Goal: Task Accomplishment & Management: Manage account settings

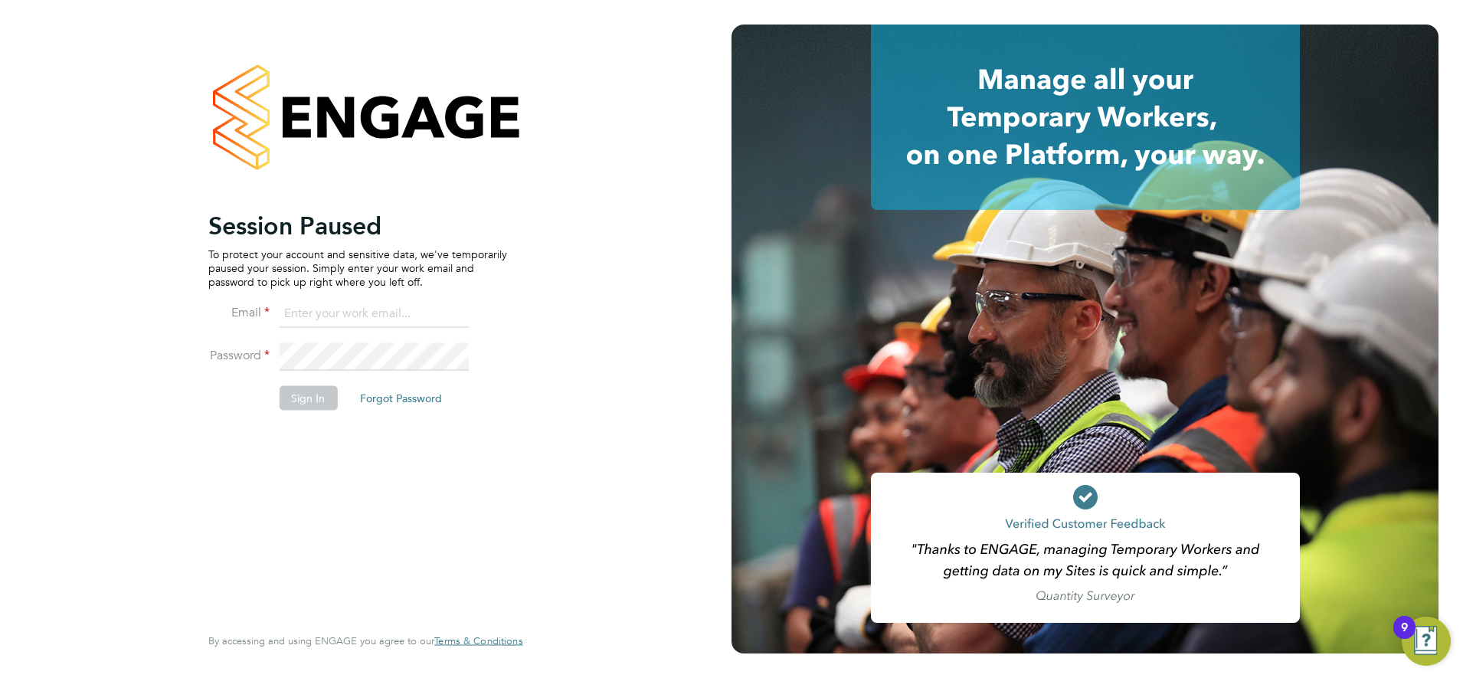
type input "karen.mcgovern@uk.abm.com"
click at [313, 401] on button "Sign In" at bounding box center [308, 397] width 58 height 25
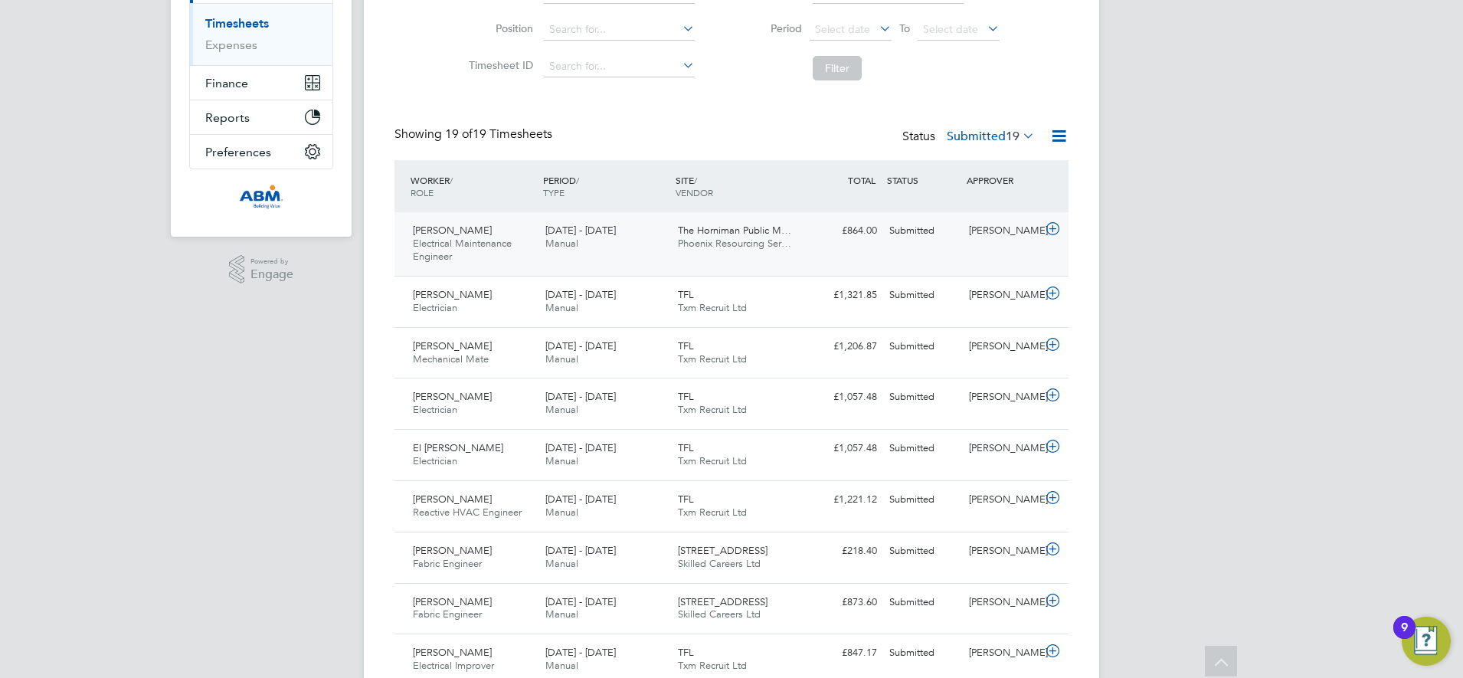
click at [812, 244] on div "[PERSON_NAME] Electrical Maintenance Engineer [DATE] - [DATE] [DATE] - [DATE] M…" at bounding box center [731, 244] width 674 height 64
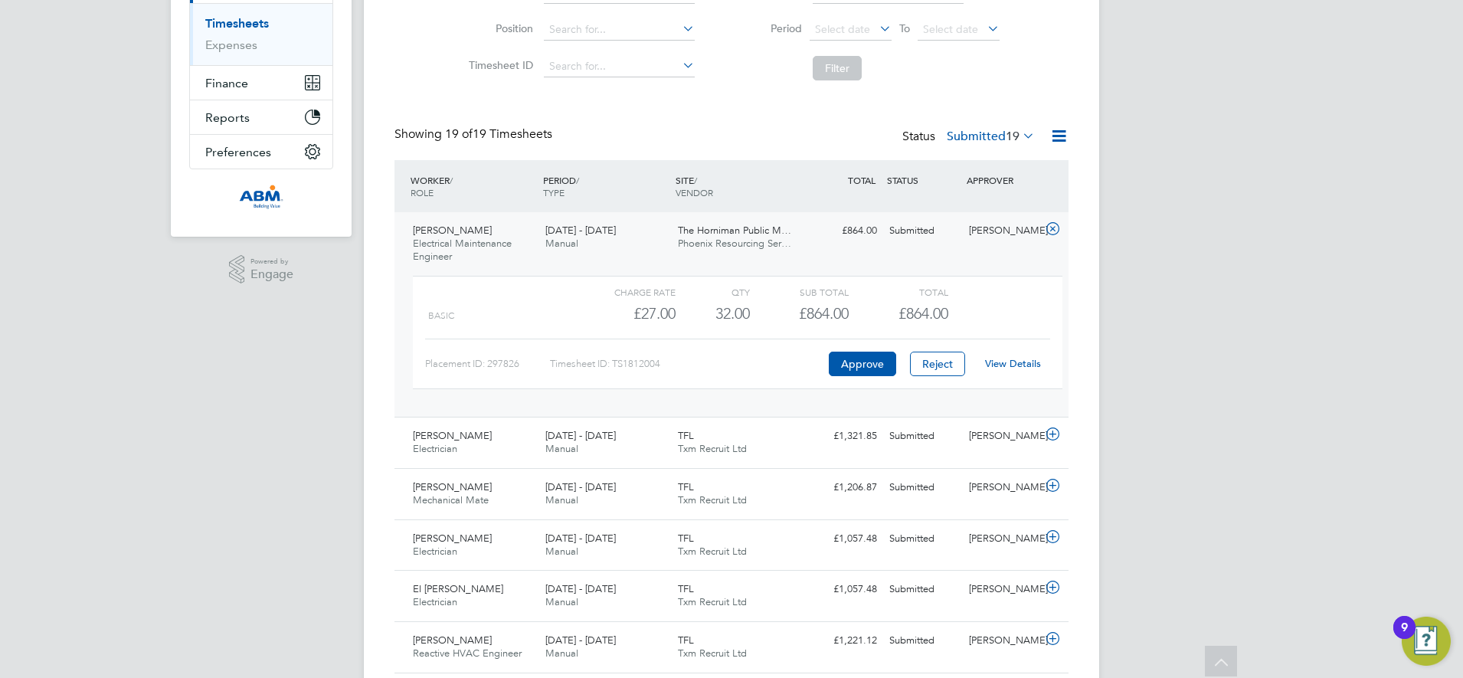
click at [887, 247] on div "[PERSON_NAME] Electrical Maintenance Engineer [DATE] - [DATE] [DATE] - [DATE] M…" at bounding box center [731, 314] width 674 height 205
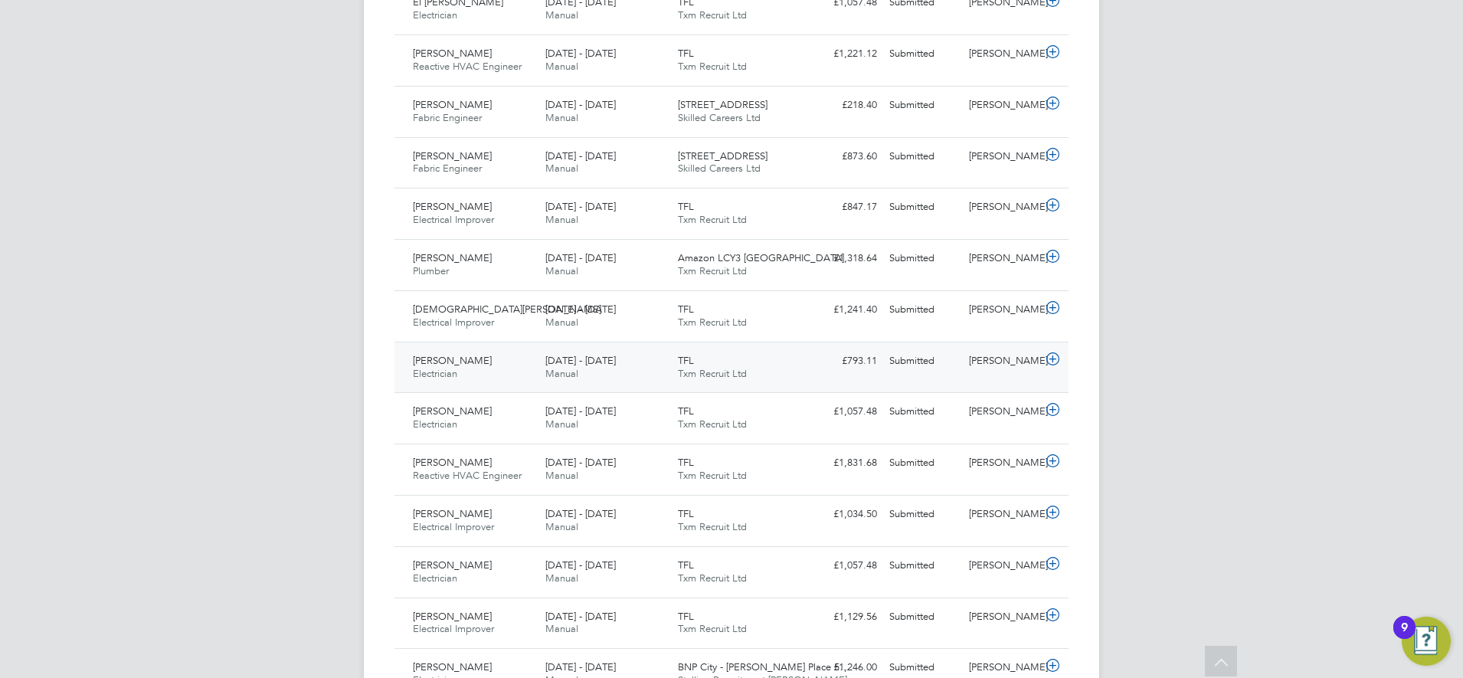
scroll to position [726, 0]
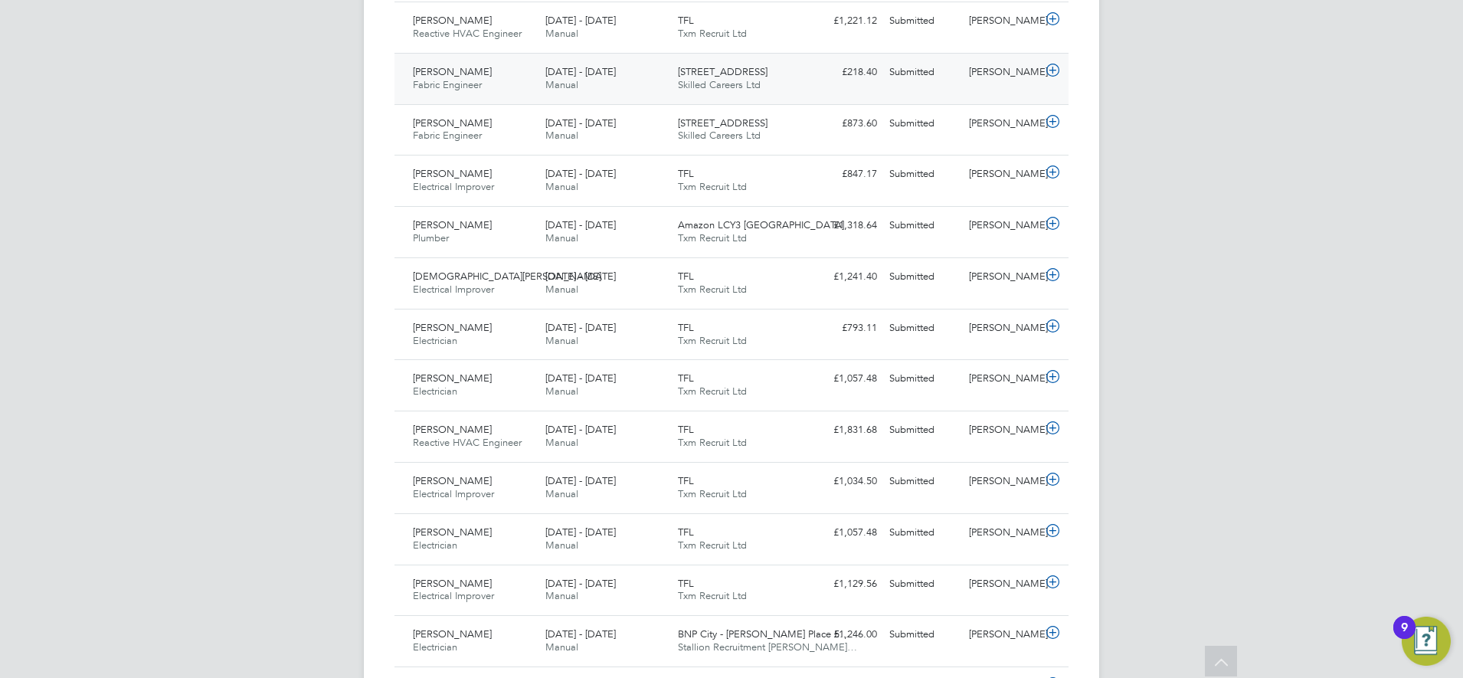
click at [794, 79] on div "[STREET_ADDRESS] Skilled Careers Ltd" at bounding box center [738, 79] width 133 height 38
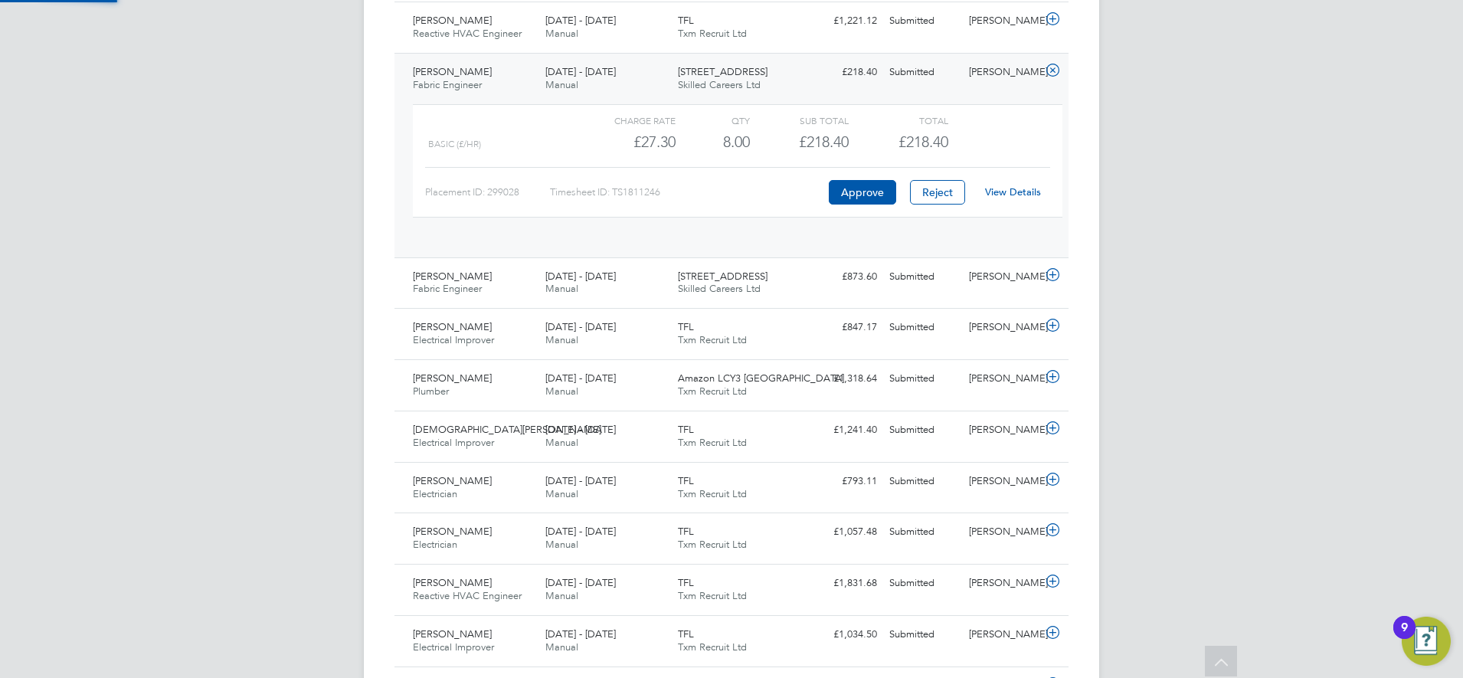
scroll to position [26, 149]
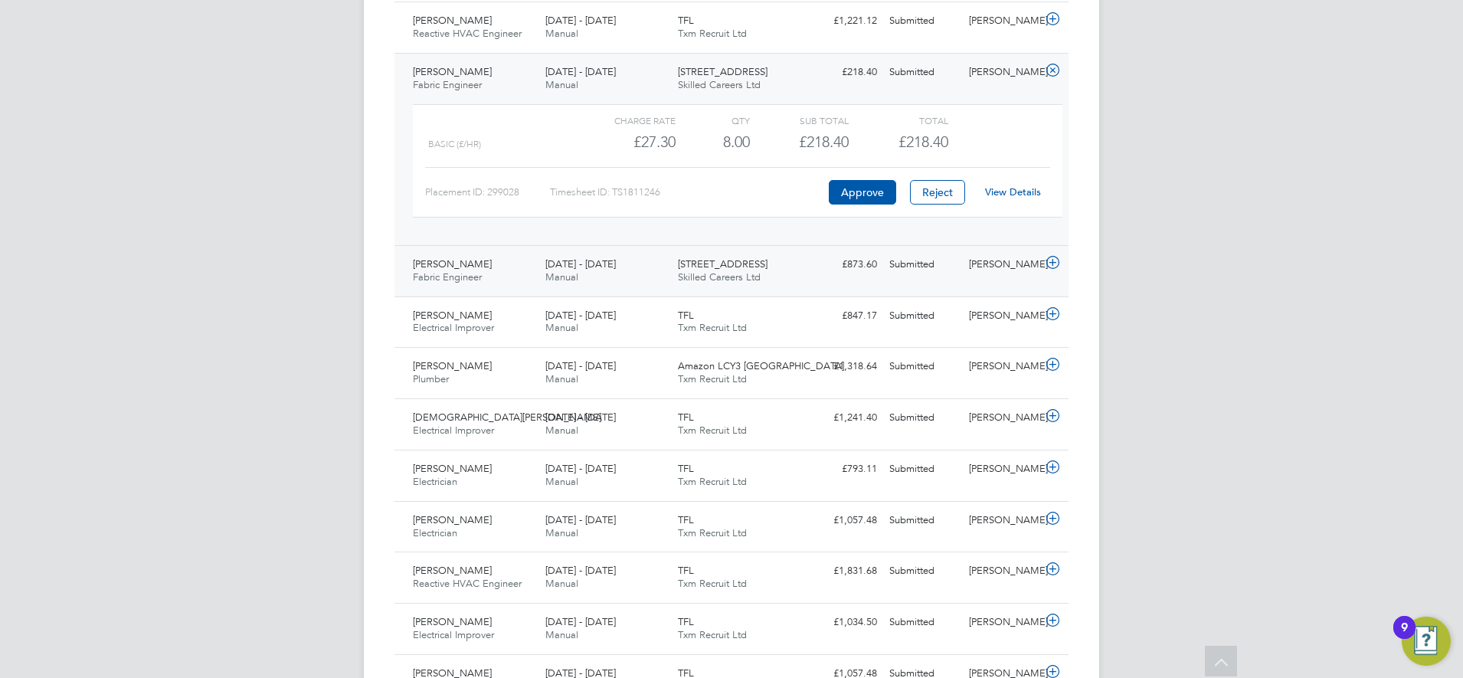
click at [798, 272] on div "[STREET_ADDRESS] Skilled Careers Ltd" at bounding box center [738, 271] width 133 height 38
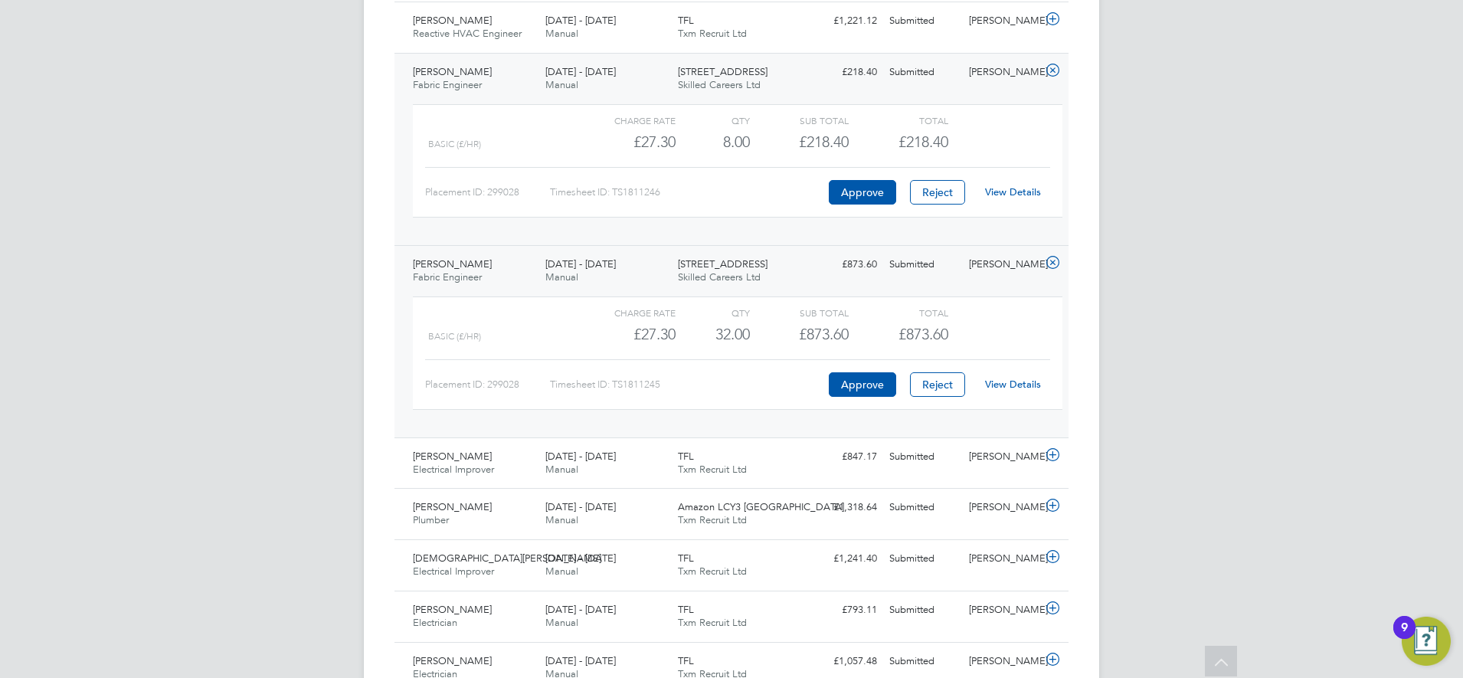
click at [568, 132] on div "Basic (£/HR)" at bounding box center [502, 144] width 149 height 25
click at [1016, 132] on div "Basic (£/HR) £27.30 8 8.00 8 £218.40 £218.40" at bounding box center [738, 141] width 650 height 25
click at [1027, 133] on div "Basic (£/HR) £27.30 8 8.00 8 £218.40 £218.40" at bounding box center [738, 141] width 650 height 25
click at [932, 84] on div "Submitted" at bounding box center [923, 72] width 80 height 25
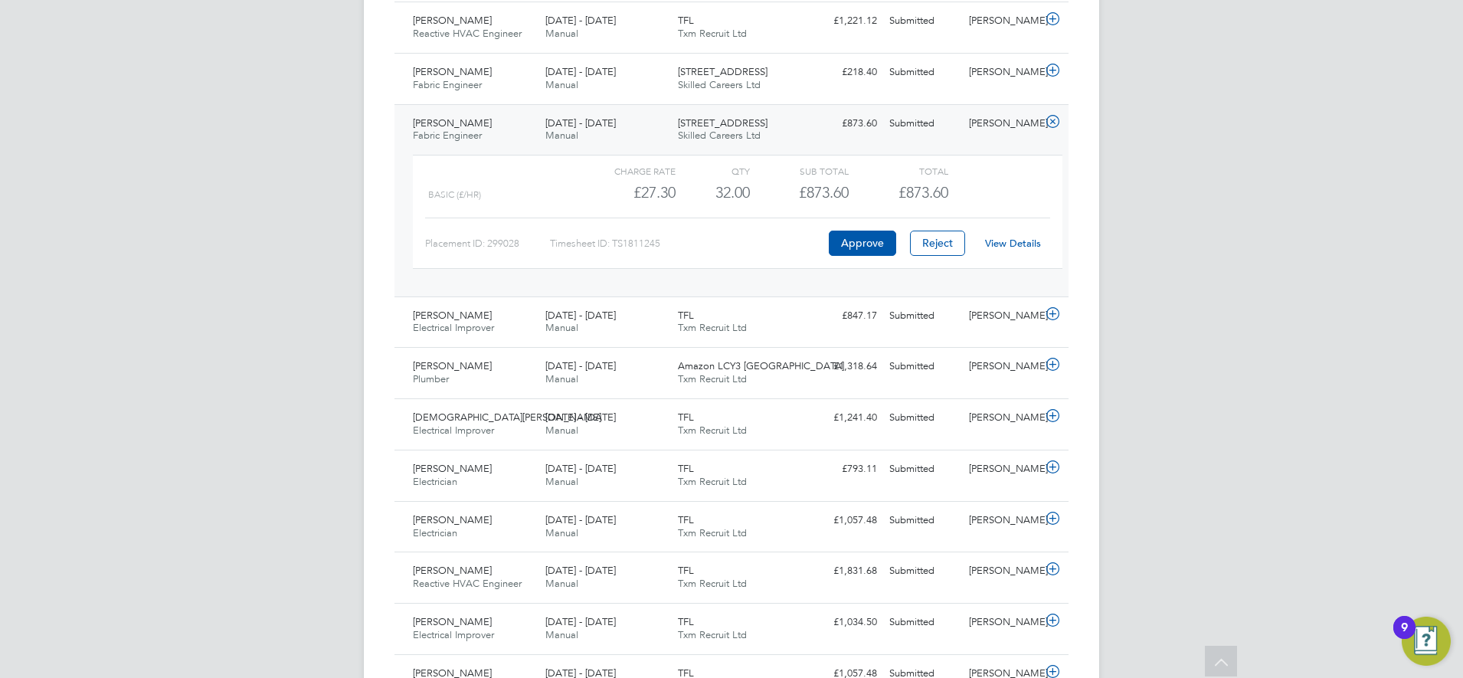
click at [938, 124] on div "Submitted" at bounding box center [923, 123] width 80 height 25
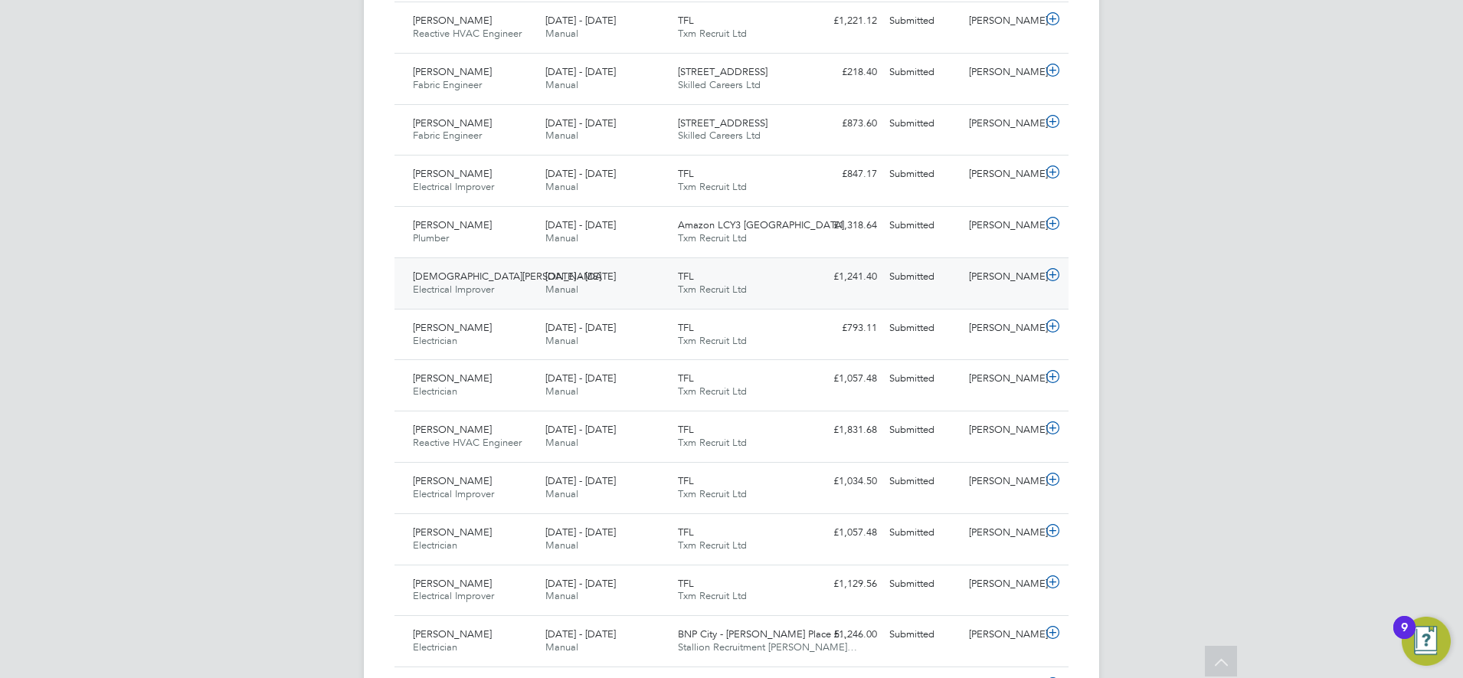
scroll to position [822, 0]
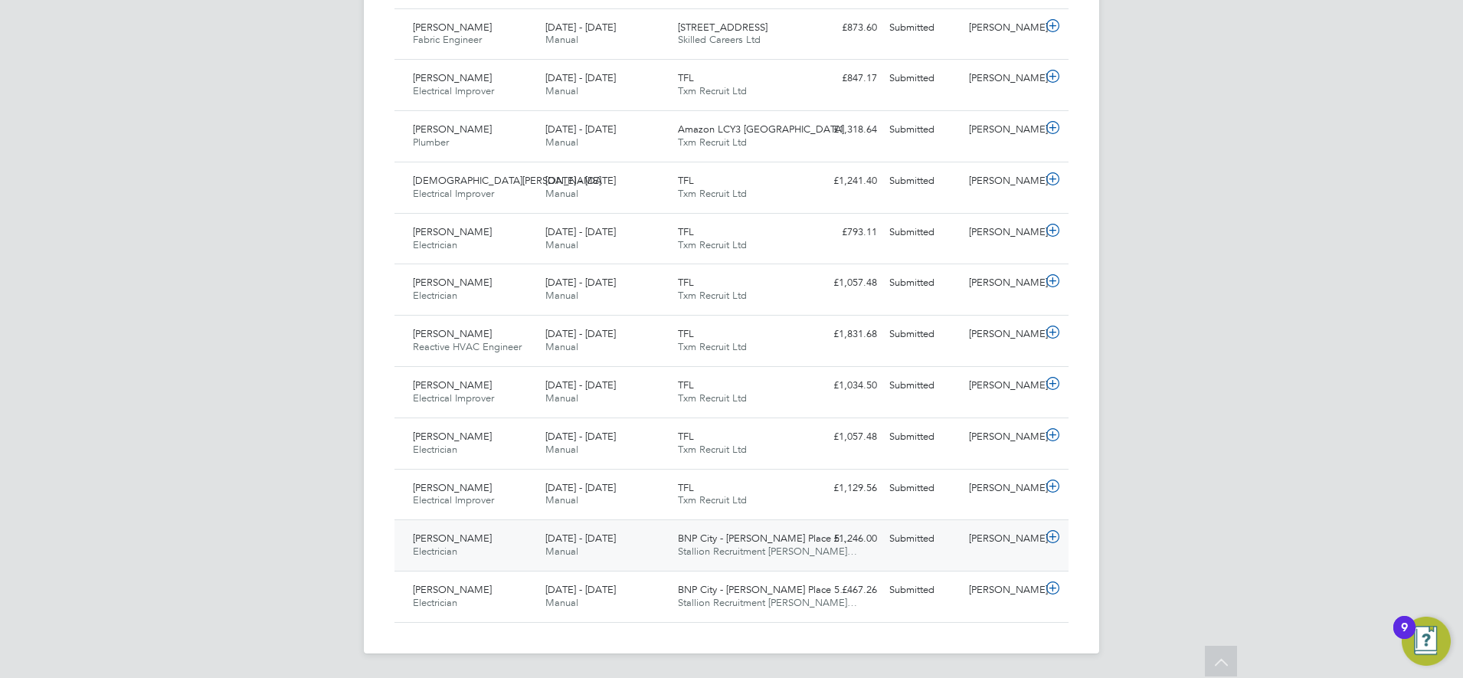
click at [813, 550] on div "£1,246.00 Submitted" at bounding box center [844, 538] width 80 height 25
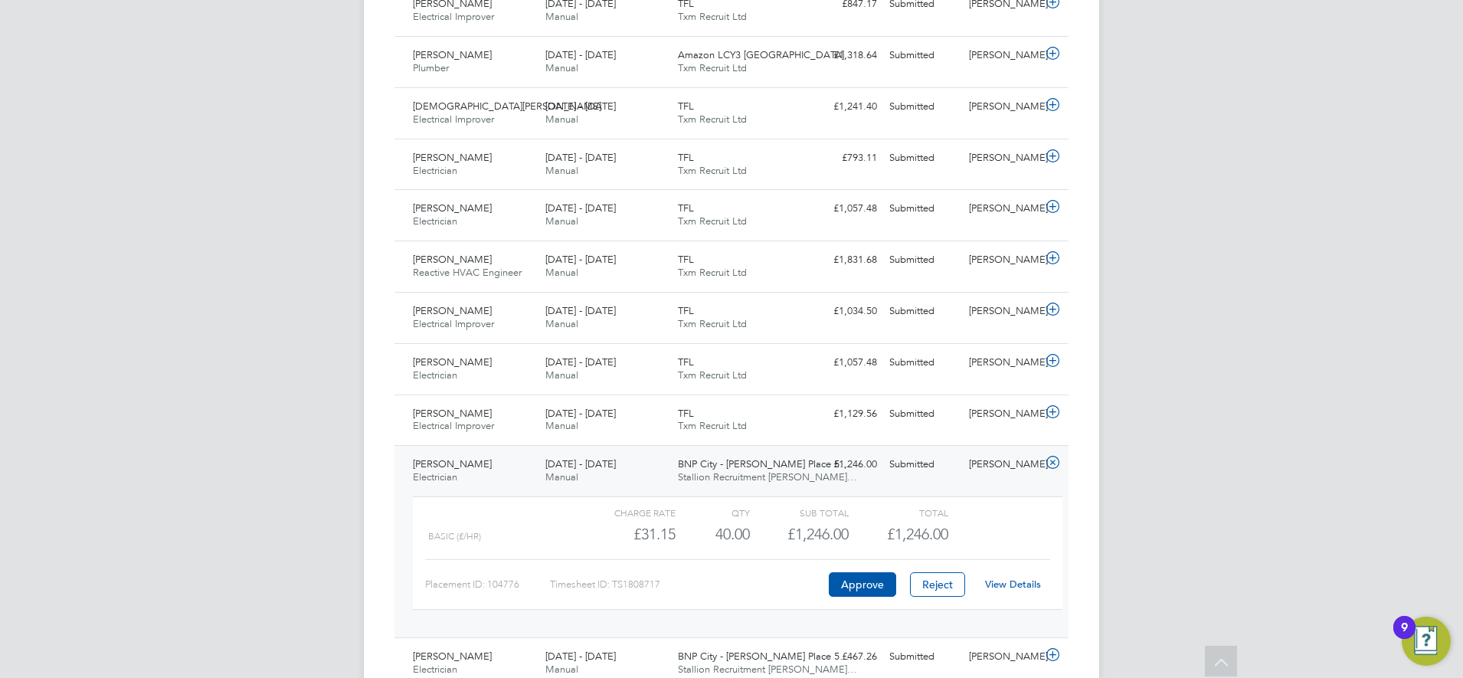
scroll to position [963, 0]
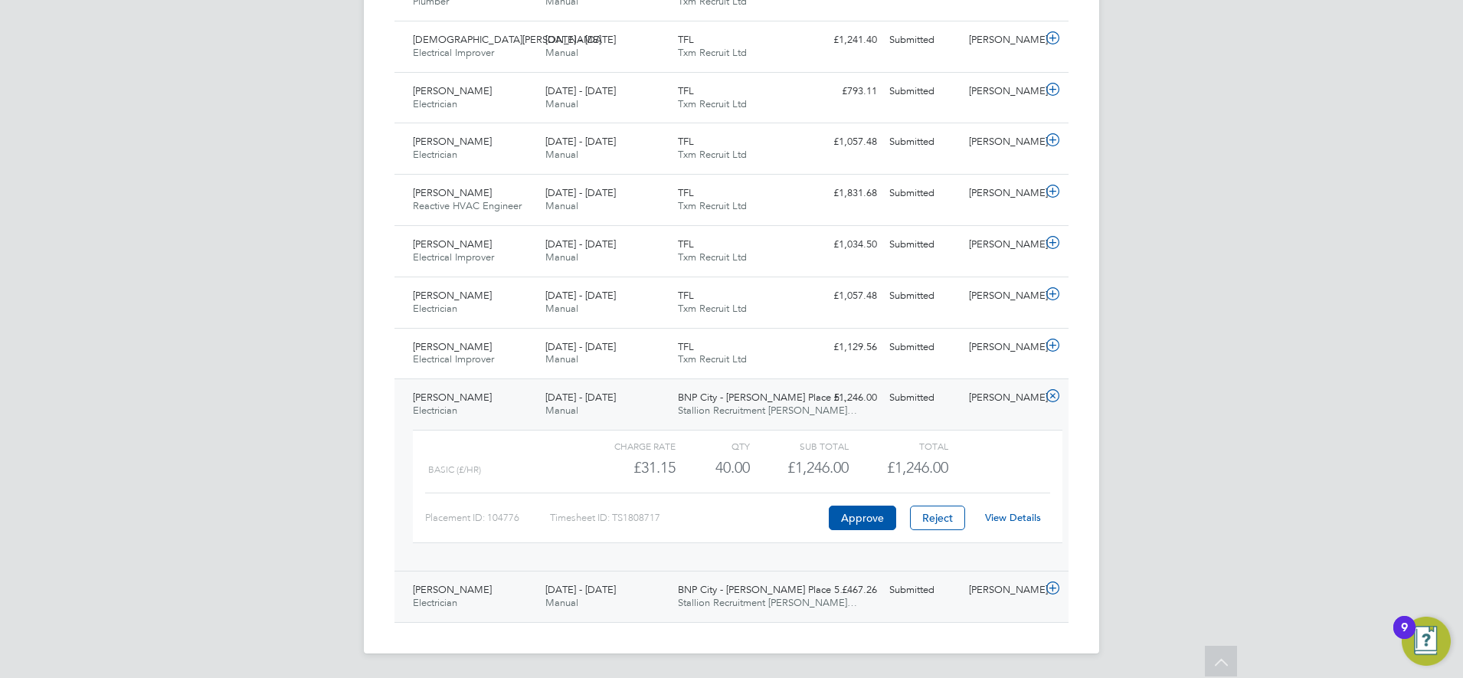
click at [813, 599] on div "£467.26 Submitted" at bounding box center [844, 590] width 80 height 25
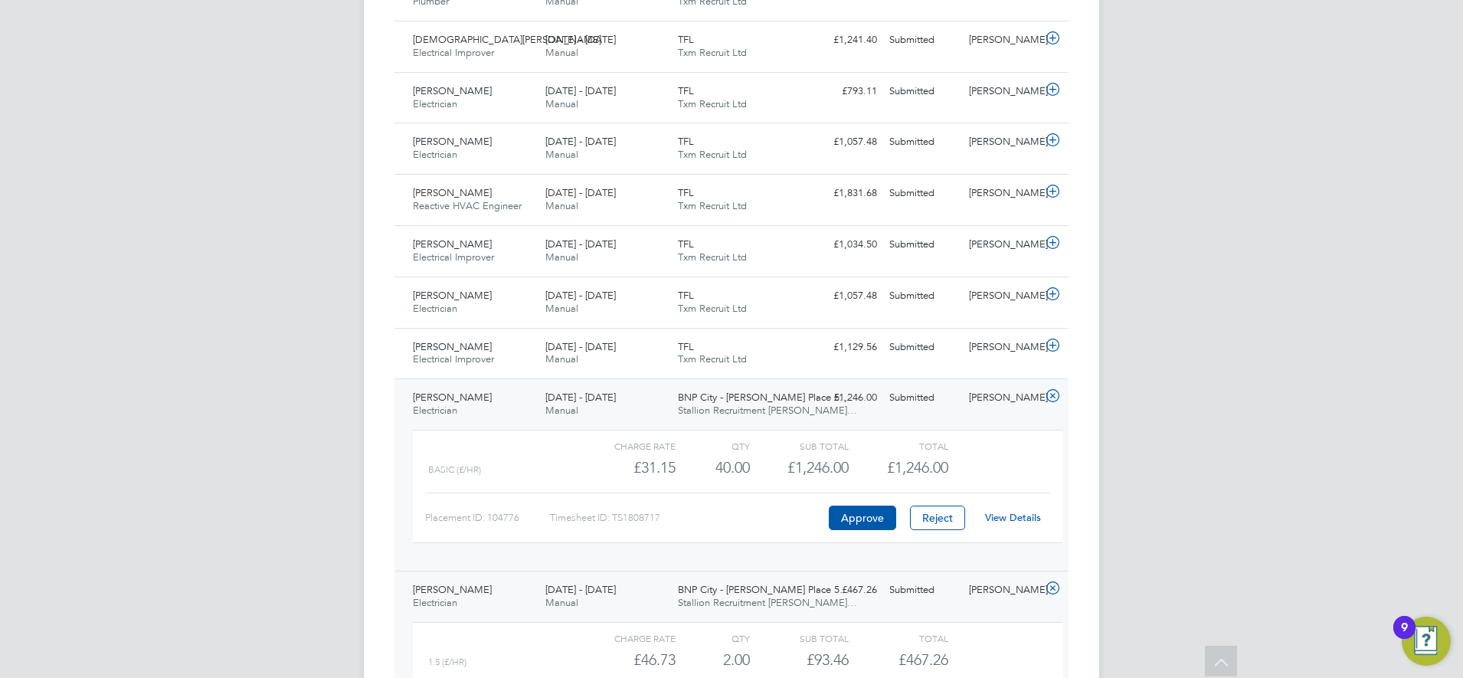
scroll to position [1129, 0]
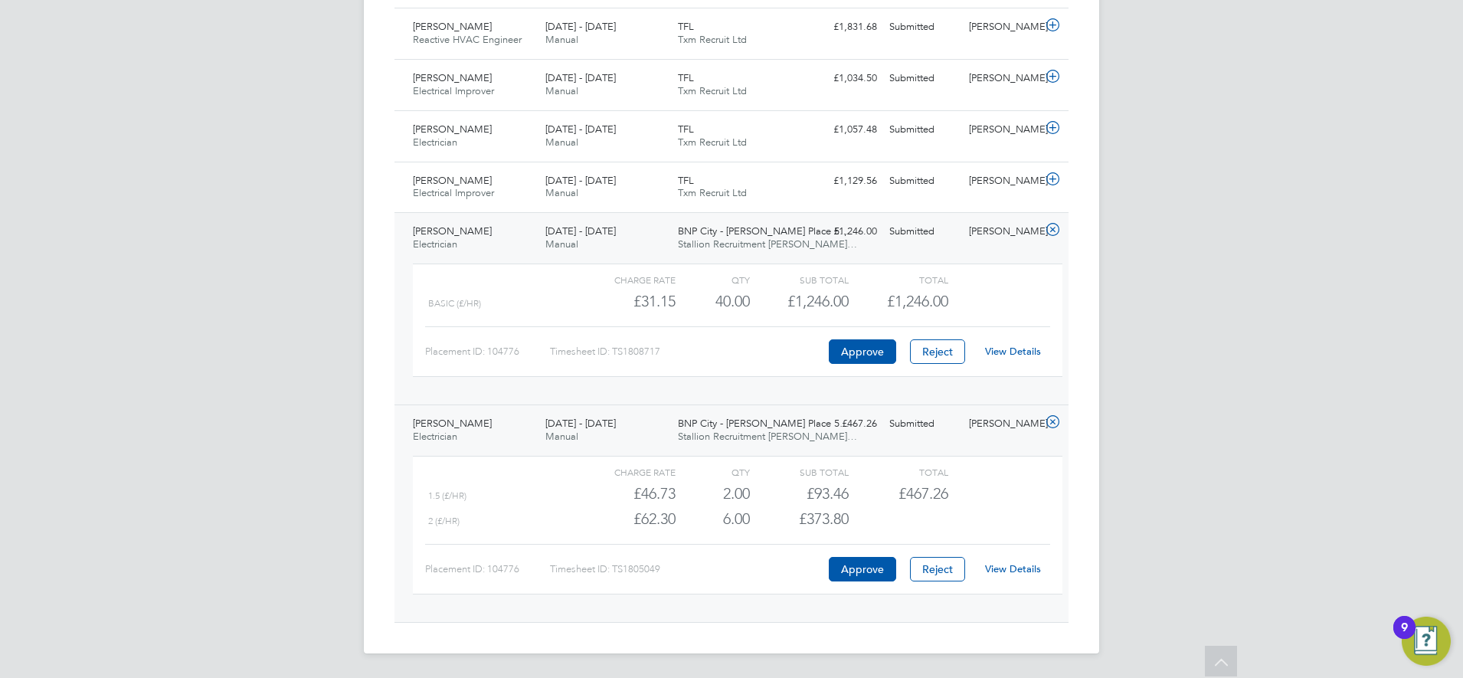
click at [815, 237] on div "£1,246.00 Submitted" at bounding box center [844, 231] width 80 height 25
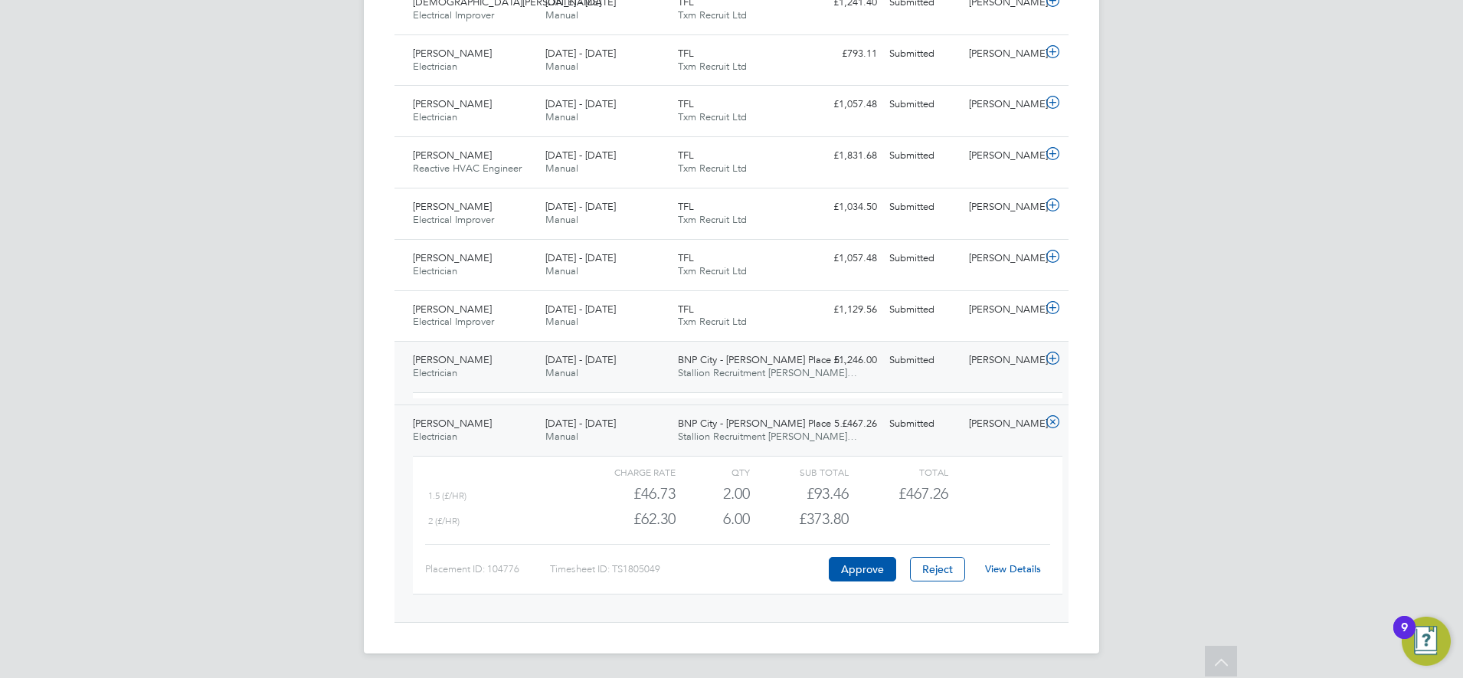
scroll to position [988, 0]
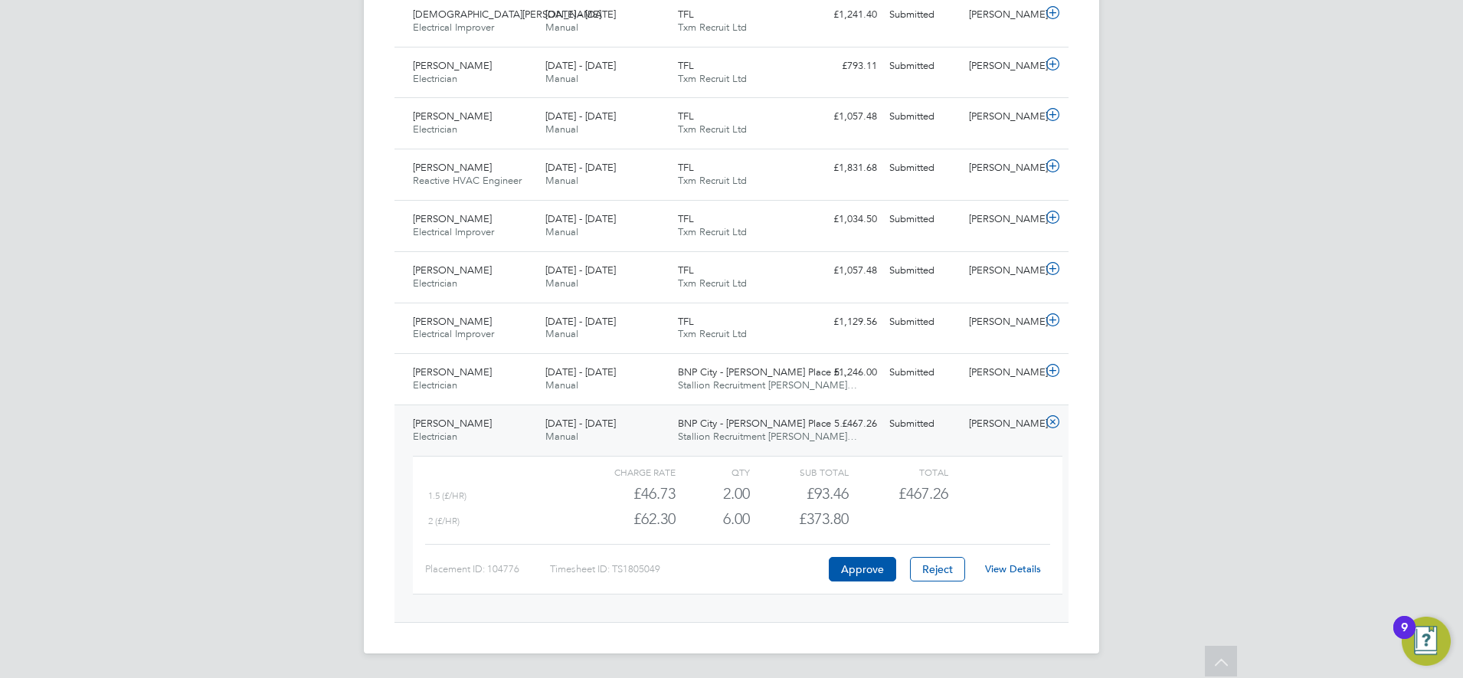
click at [816, 433] on div "£467.26 Submitted" at bounding box center [844, 423] width 80 height 25
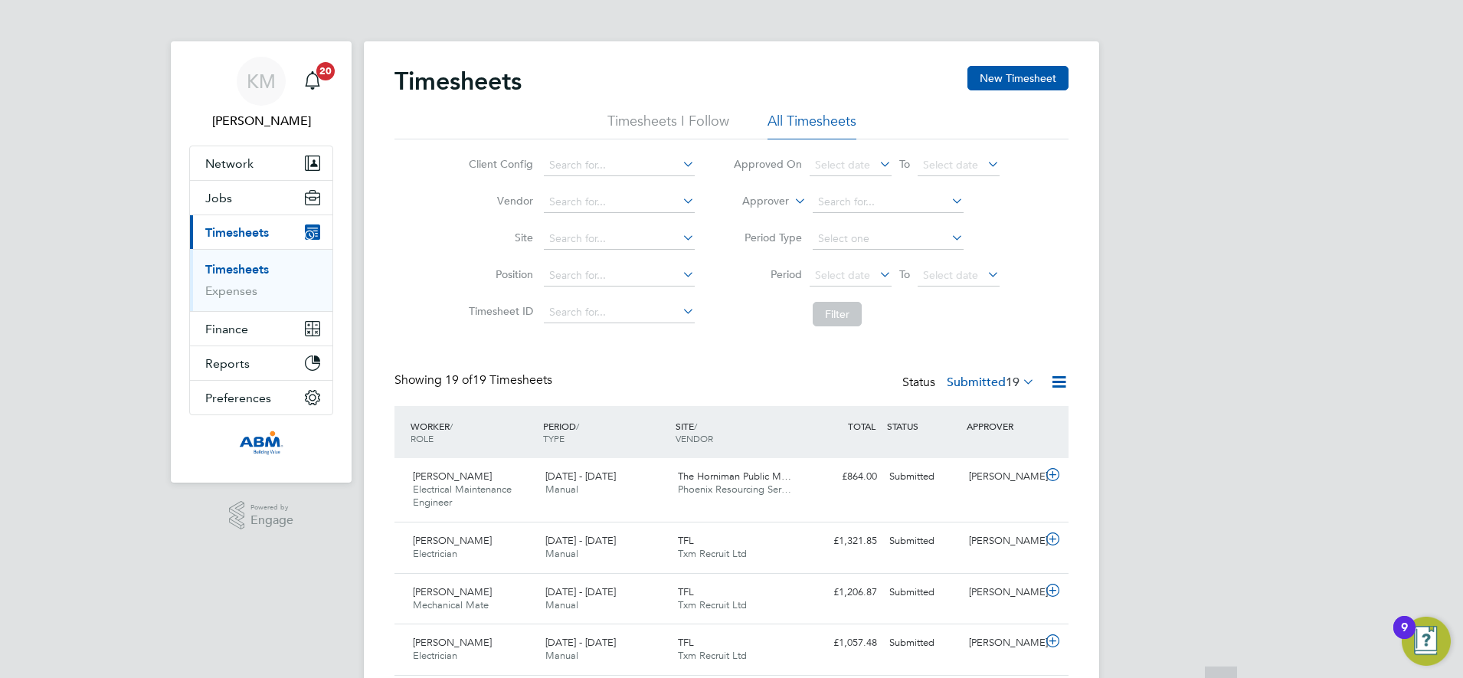
scroll to position [0, 0]
